Goal: Information Seeking & Learning: Check status

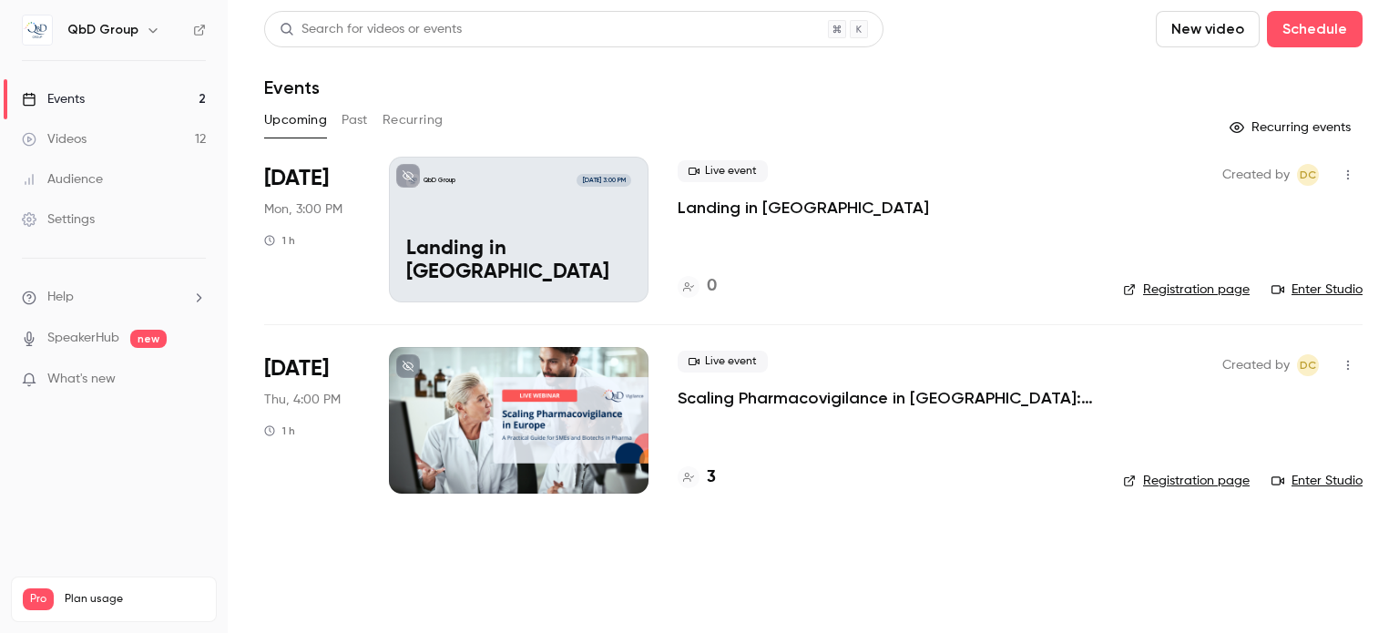
click at [158, 24] on button "button" at bounding box center [153, 30] width 22 height 22
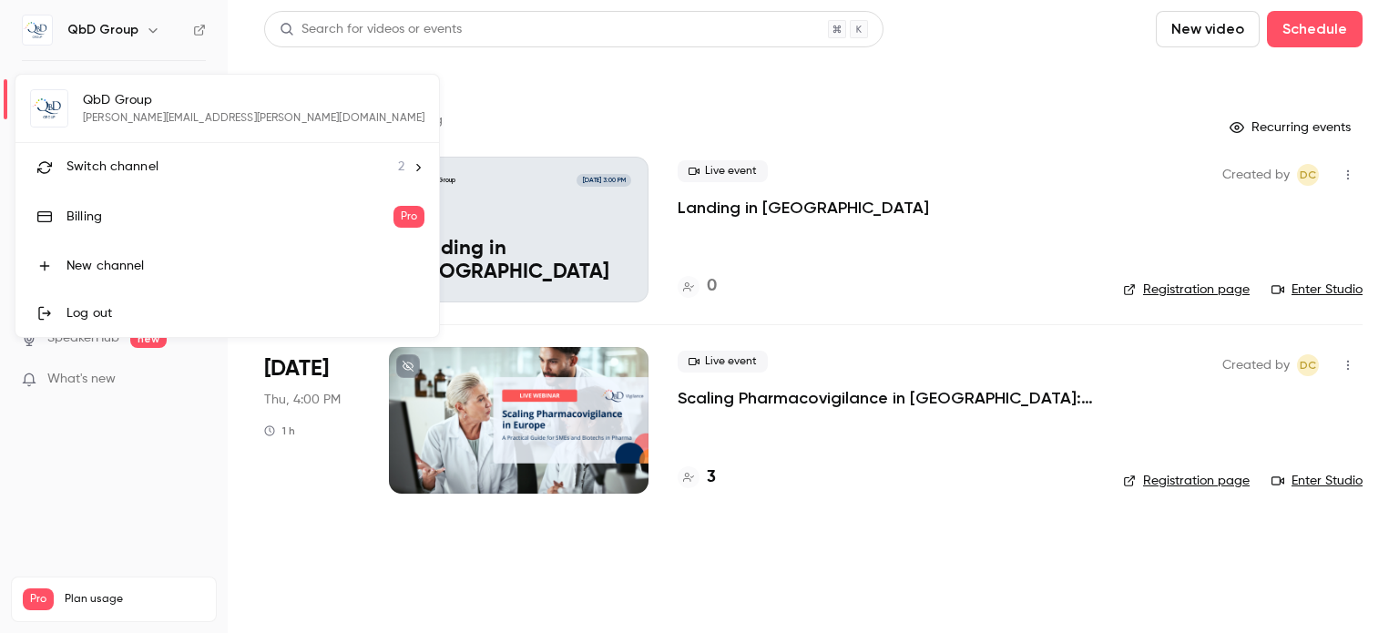
click at [121, 174] on span "Switch channel" at bounding box center [112, 167] width 92 height 19
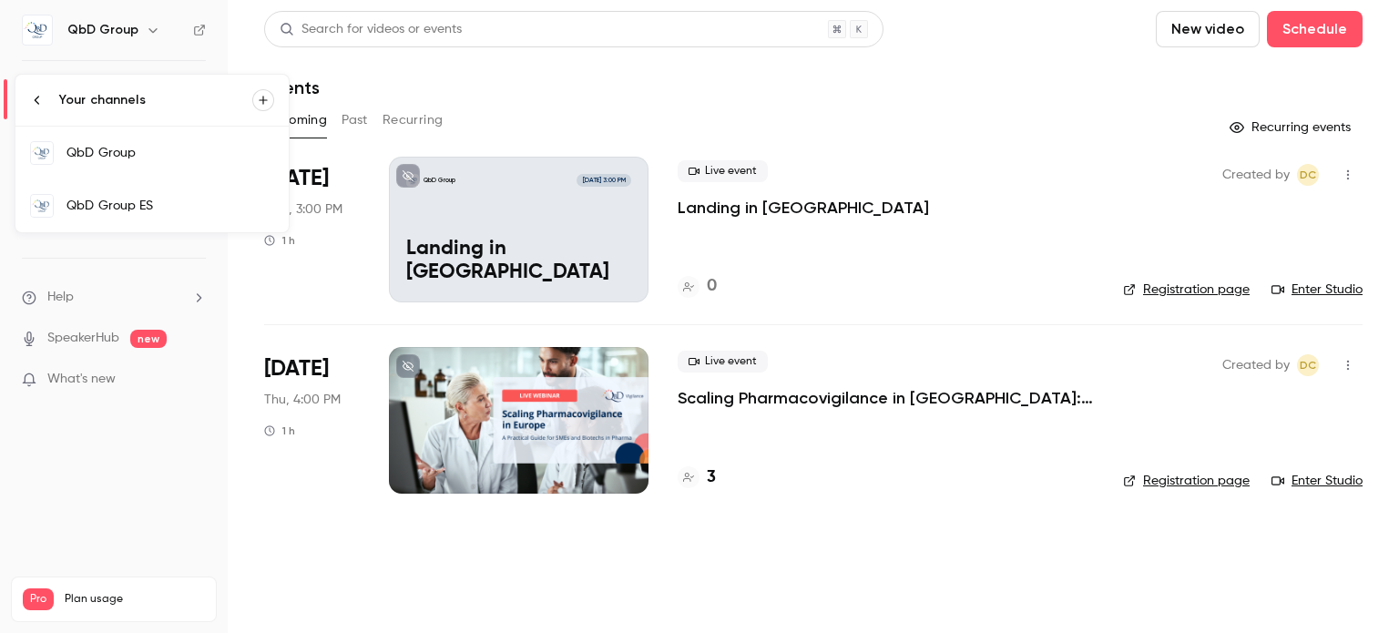
click at [126, 210] on div "QbD Group ES" at bounding box center [170, 206] width 208 height 18
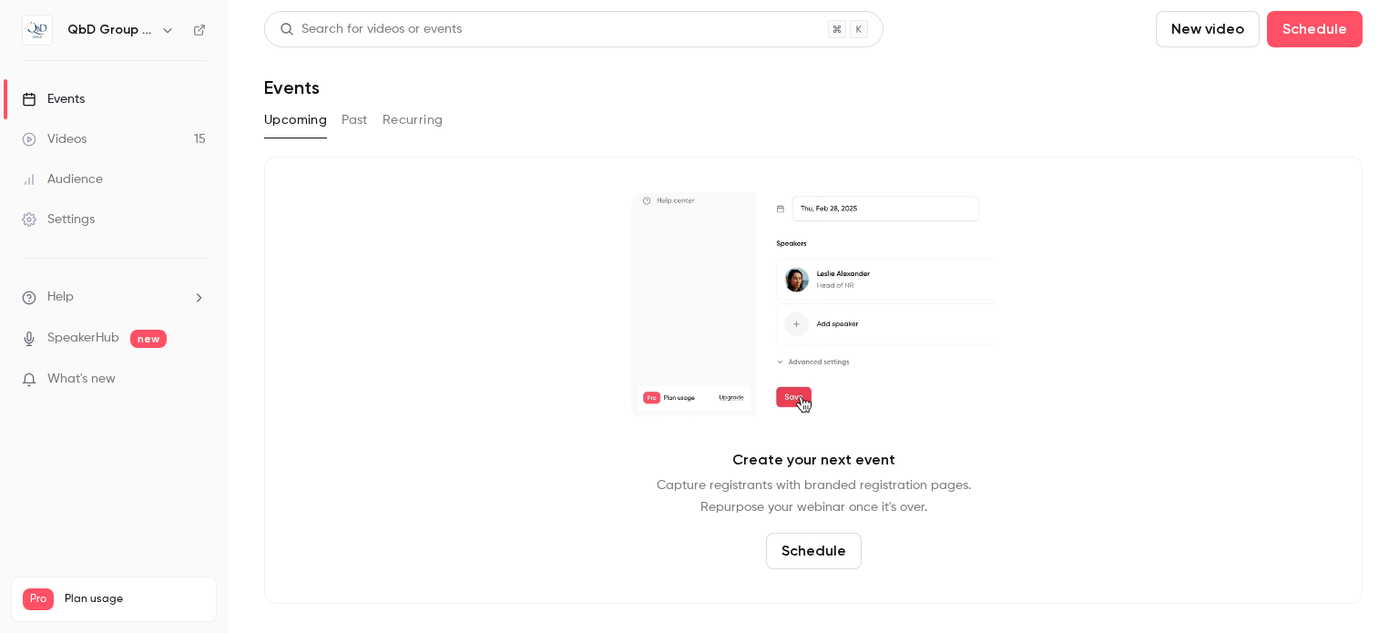
click at [350, 127] on button "Past" at bounding box center [355, 120] width 26 height 29
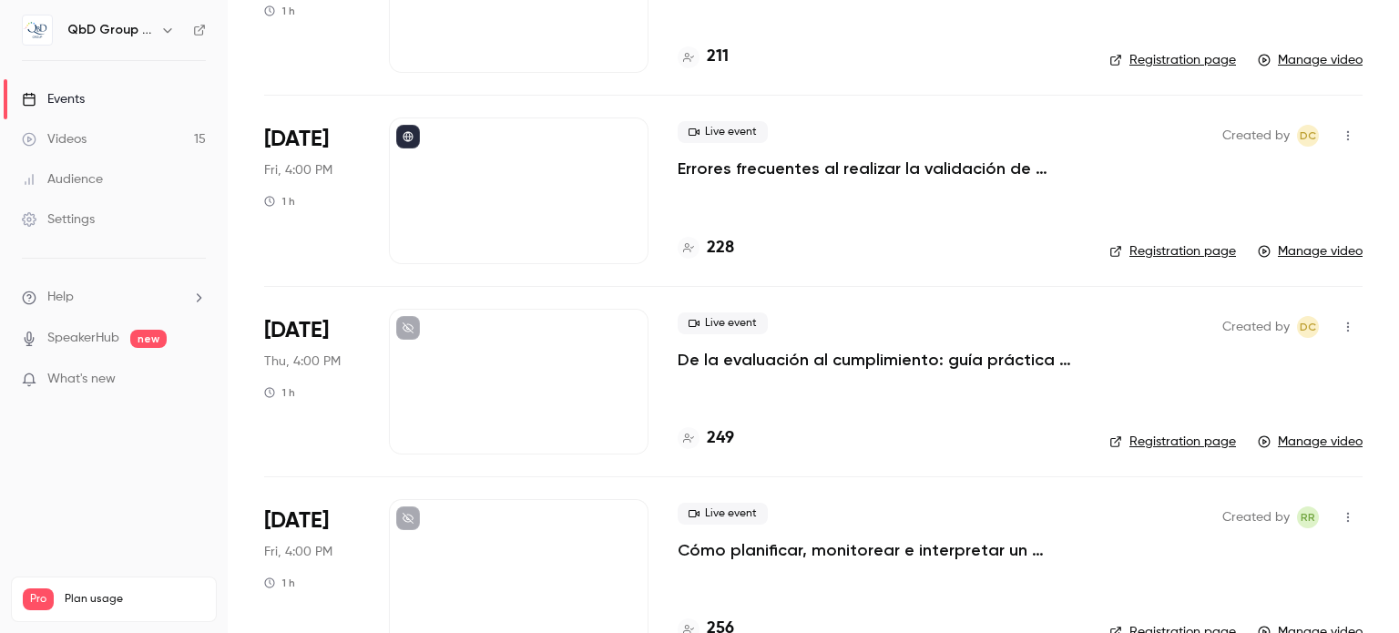
scroll to position [273, 0]
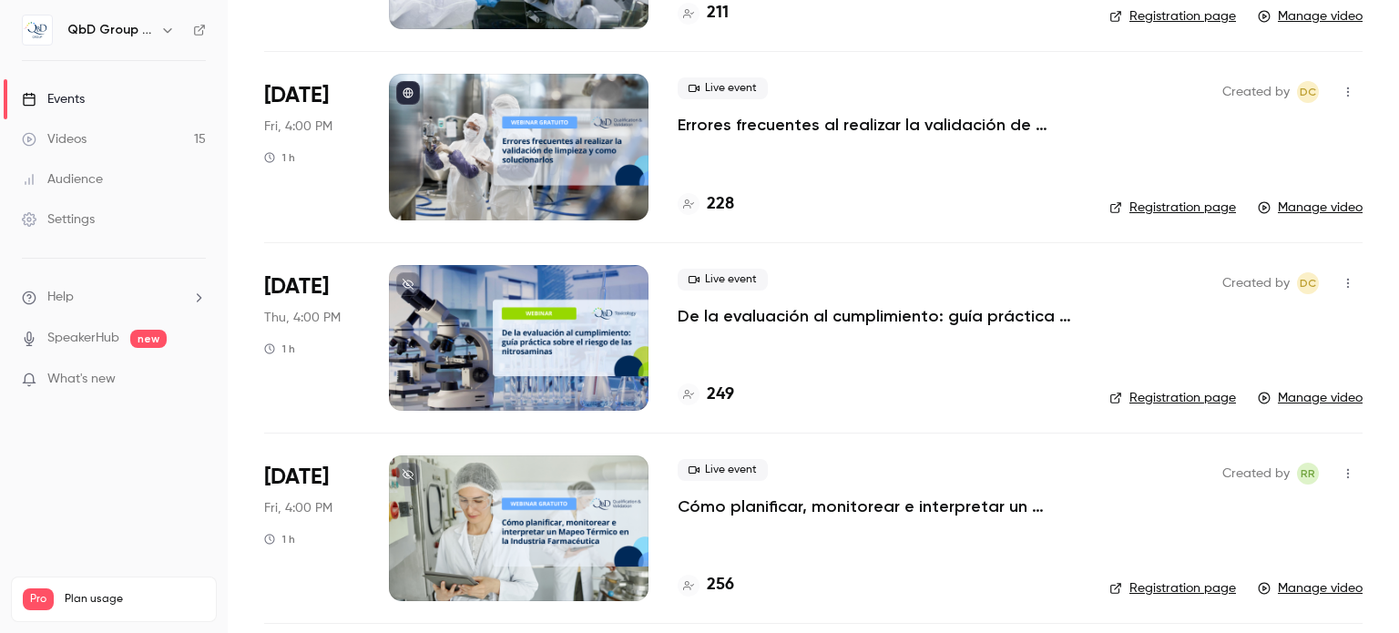
click at [866, 397] on div "249" at bounding box center [879, 395] width 403 height 25
click at [611, 320] on div at bounding box center [519, 338] width 260 height 146
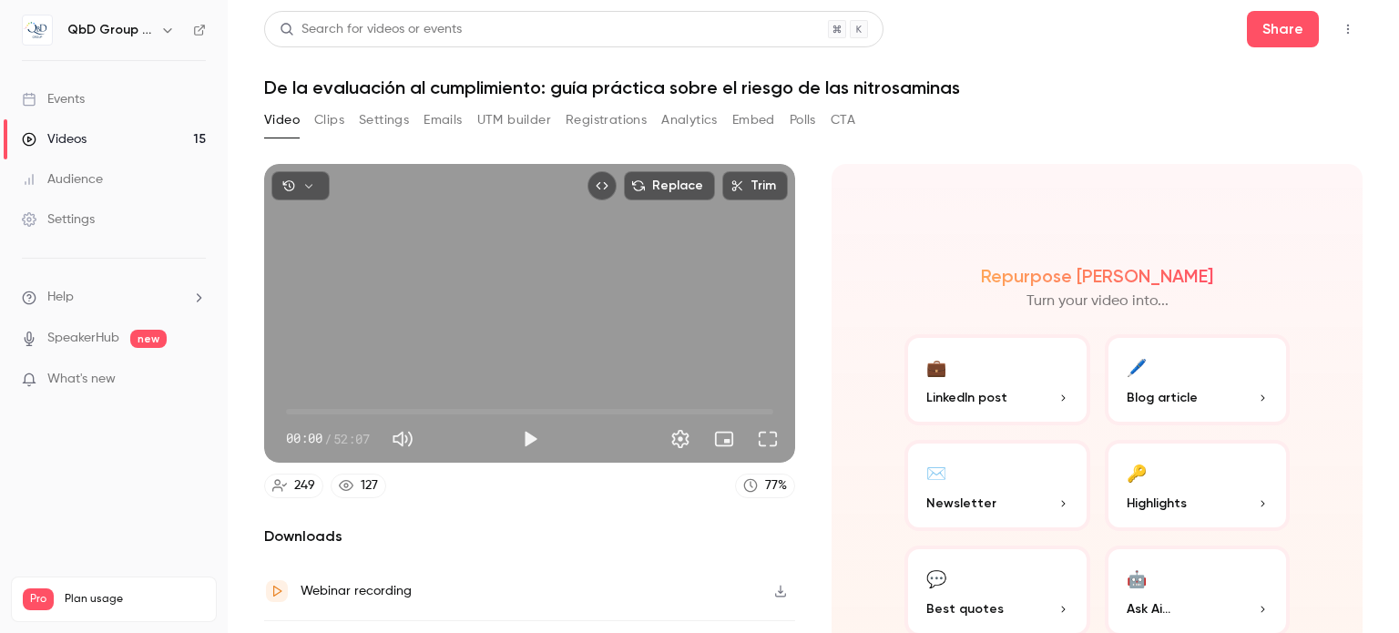
click at [673, 123] on button "Analytics" at bounding box center [689, 120] width 56 height 29
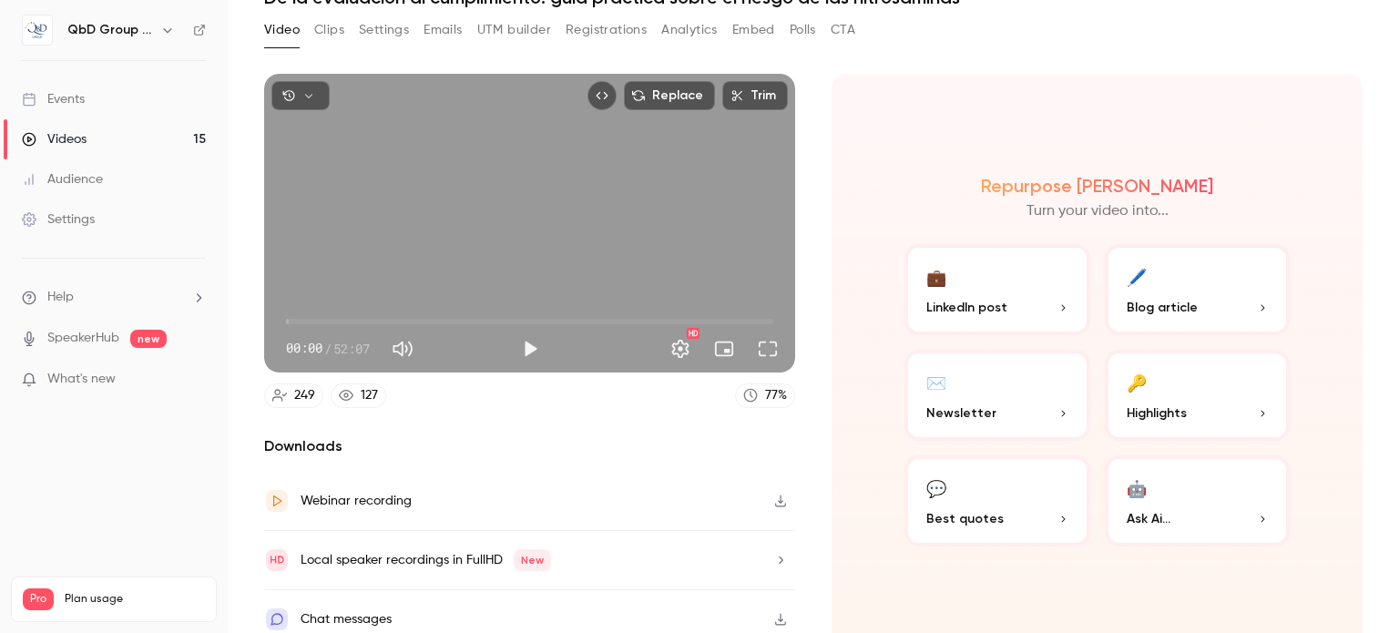
scroll to position [100, 0]
